Goal: Contribute content: Contribute content

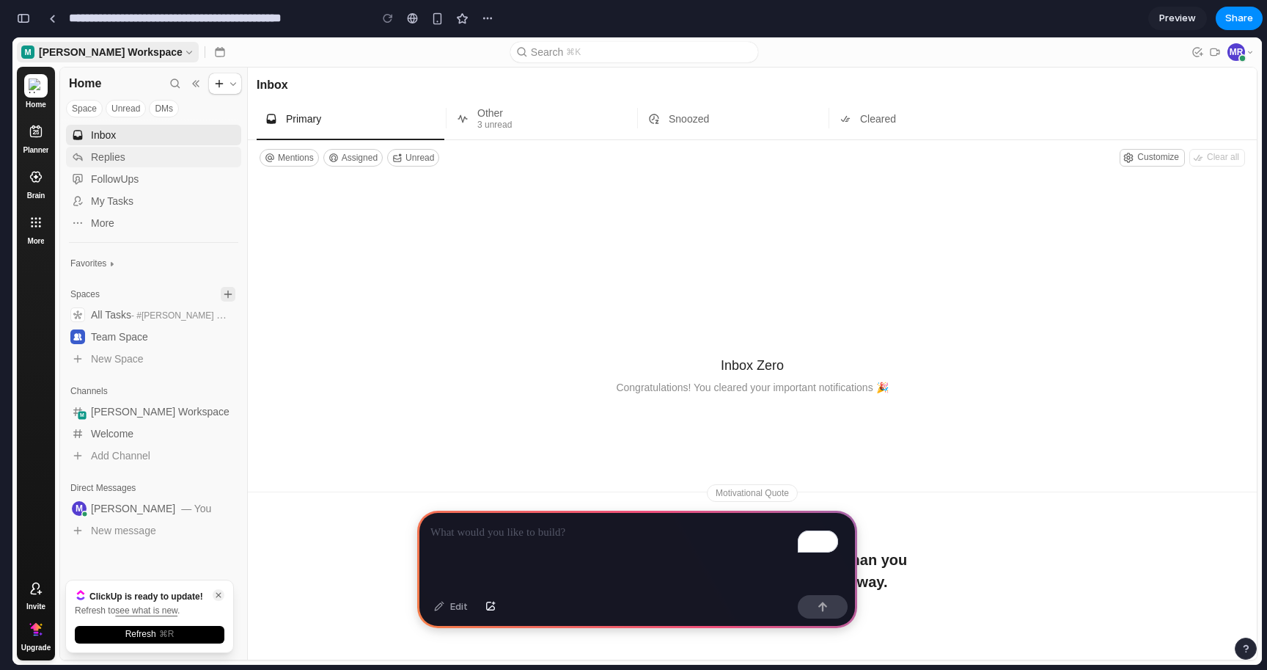
click at [133, 153] on div "Replies" at bounding box center [163, 157] width 144 height 12
click at [102, 156] on div "Replies" at bounding box center [163, 157] width 144 height 12
click at [225, 337] on use "button" at bounding box center [228, 337] width 8 height 8
click at [436, 161] on button "Unread" at bounding box center [413, 158] width 52 height 18
click at [1242, 55] on use "Mahmoud Ragab, , online" at bounding box center [1243, 58] width 8 height 8
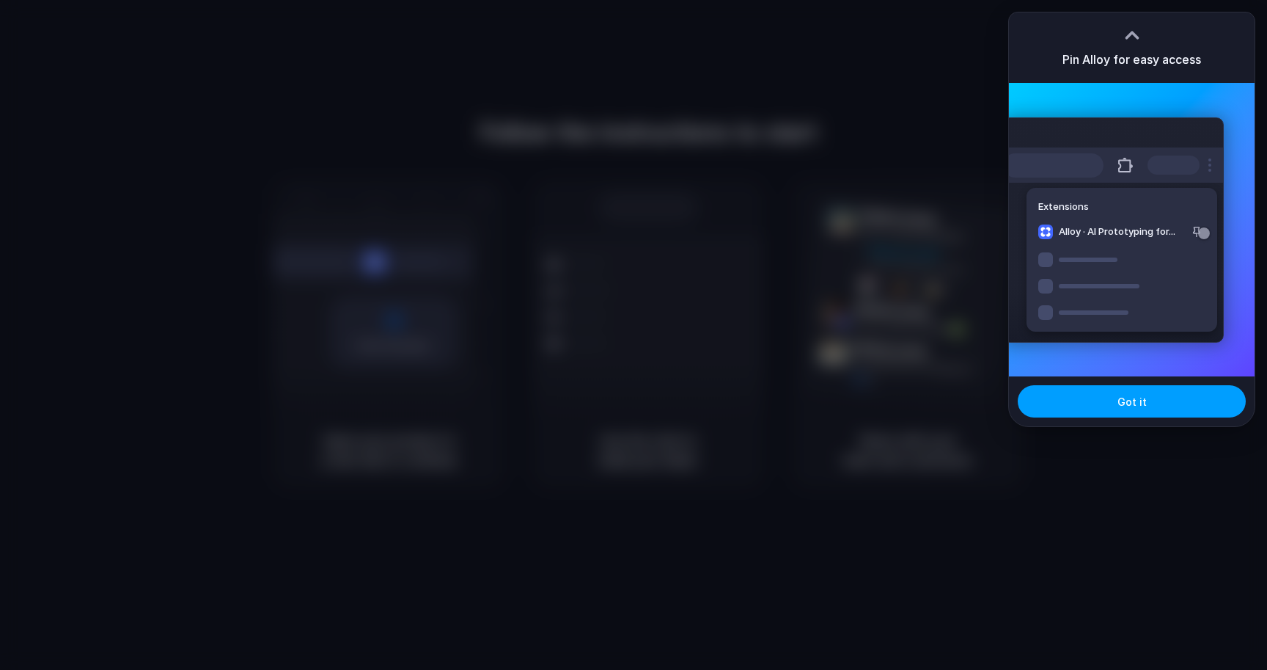
click at [1094, 400] on button "Got it" at bounding box center [1132, 401] width 228 height 32
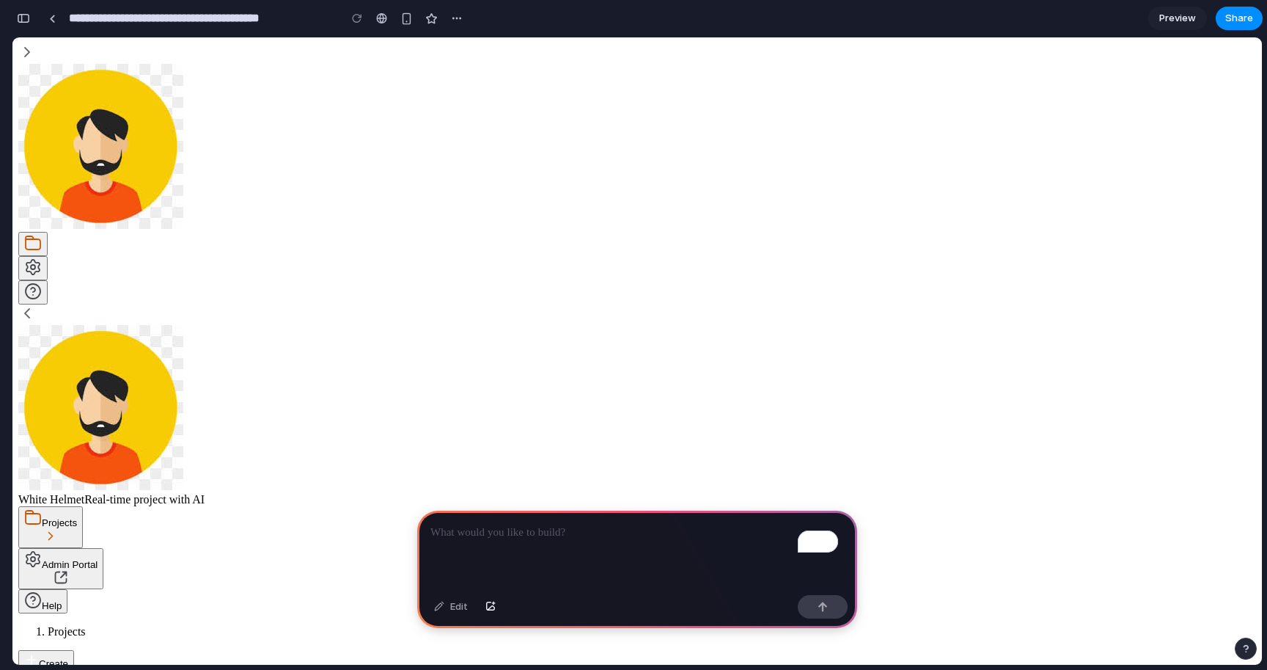
click at [68, 658] on span "Create" at bounding box center [46, 663] width 44 height 11
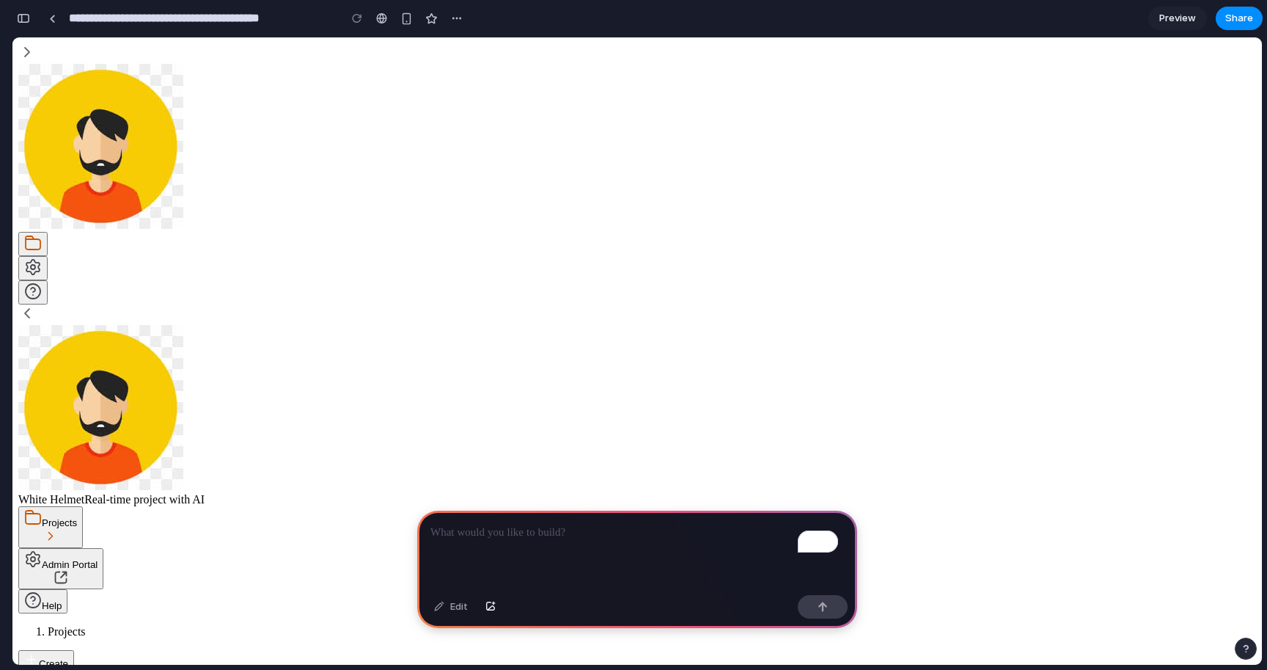
click at [541, 526] on p "To enrich screen reader interactions, please activate Accessibility in Grammarl…" at bounding box center [637, 533] width 414 height 18
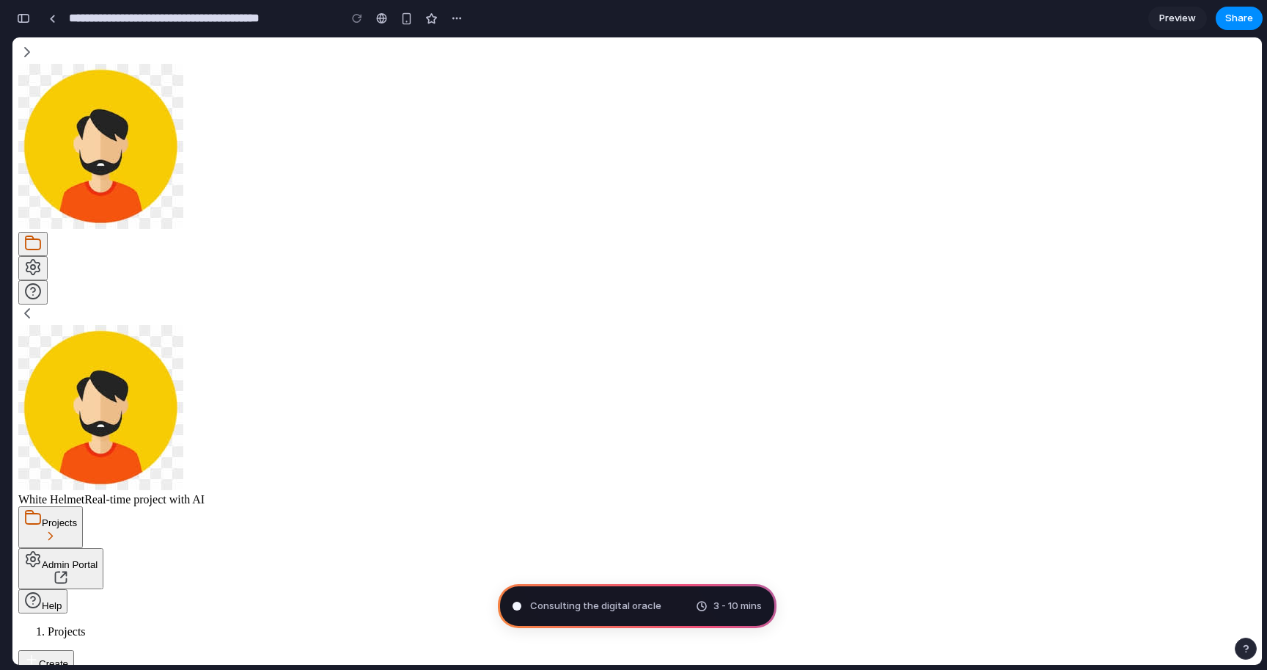
click at [36, 304] on icon at bounding box center [27, 313] width 18 height 18
click at [29, 309] on icon at bounding box center [27, 313] width 4 height 9
type input "**********"
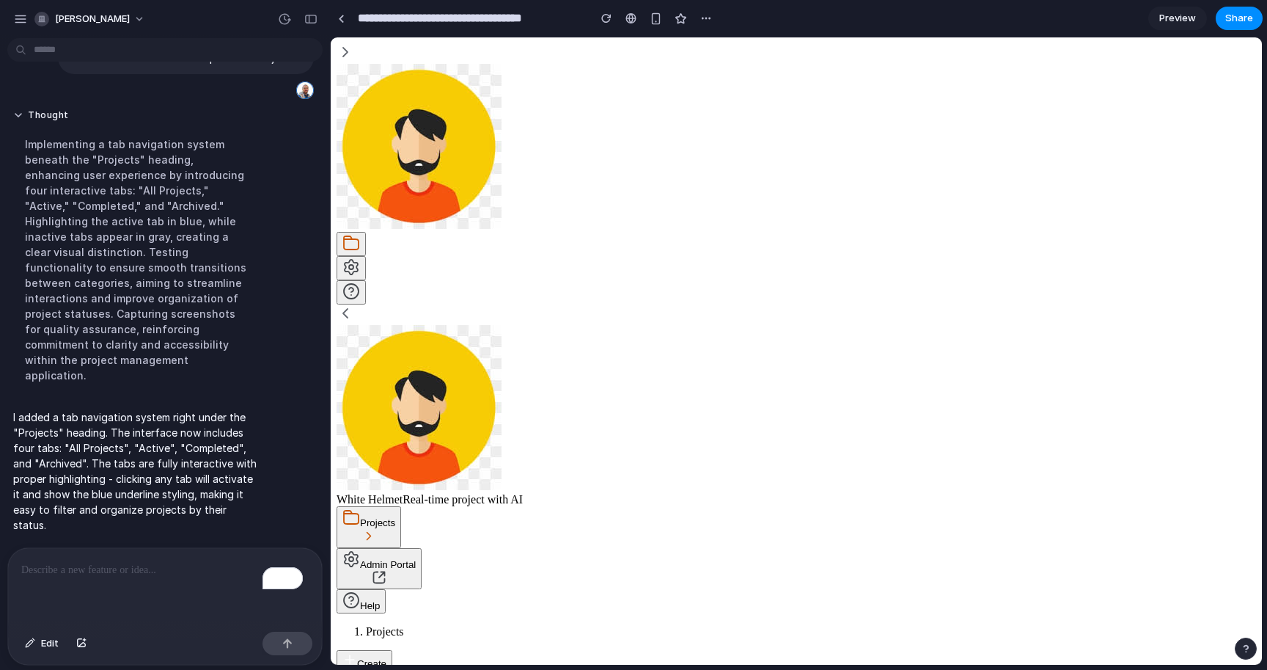
scroll to position [38, 0]
